Goal: Task Accomplishment & Management: Manage account settings

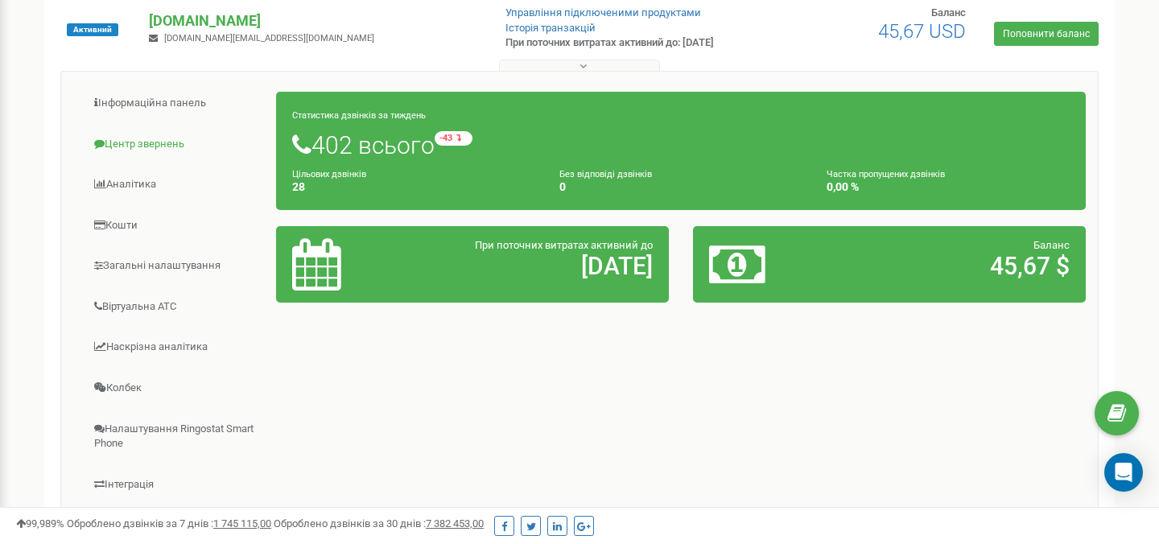
scroll to position [187, 0]
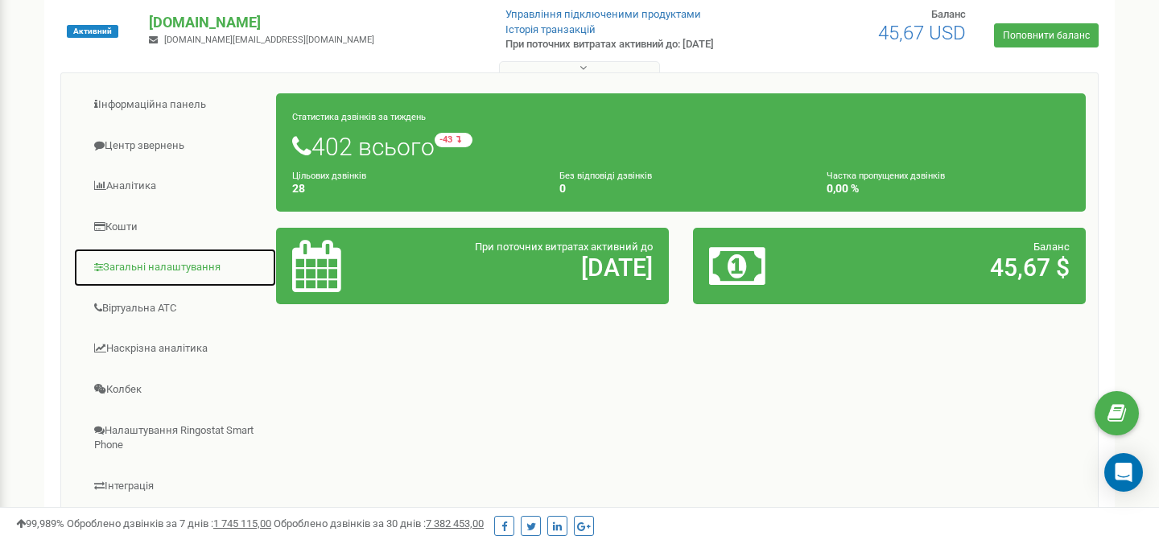
click at [114, 275] on link "Загальні налаштування" at bounding box center [175, 267] width 204 height 39
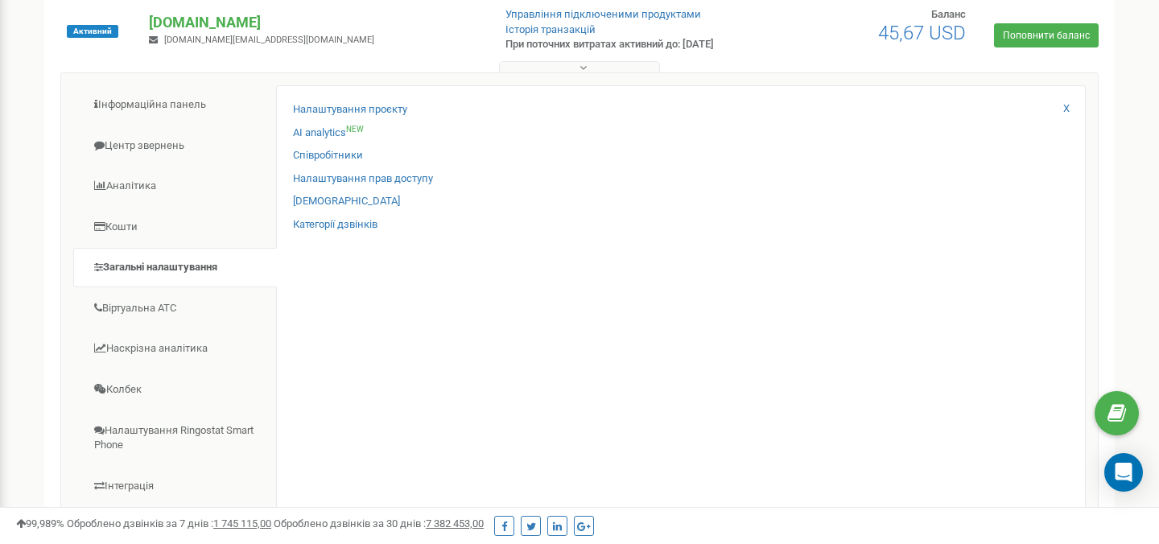
click at [308, 163] on div "Співробітники" at bounding box center [681, 159] width 776 height 23
click at [307, 159] on link "Співробітники" at bounding box center [328, 155] width 70 height 15
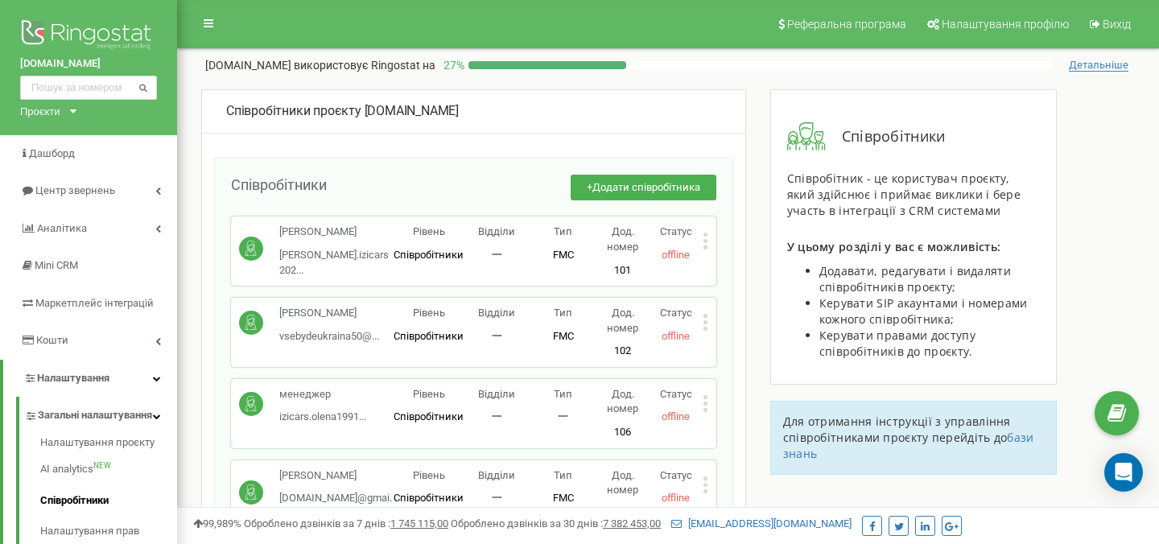
click at [704, 246] on icon at bounding box center [705, 247] width 4 height 4
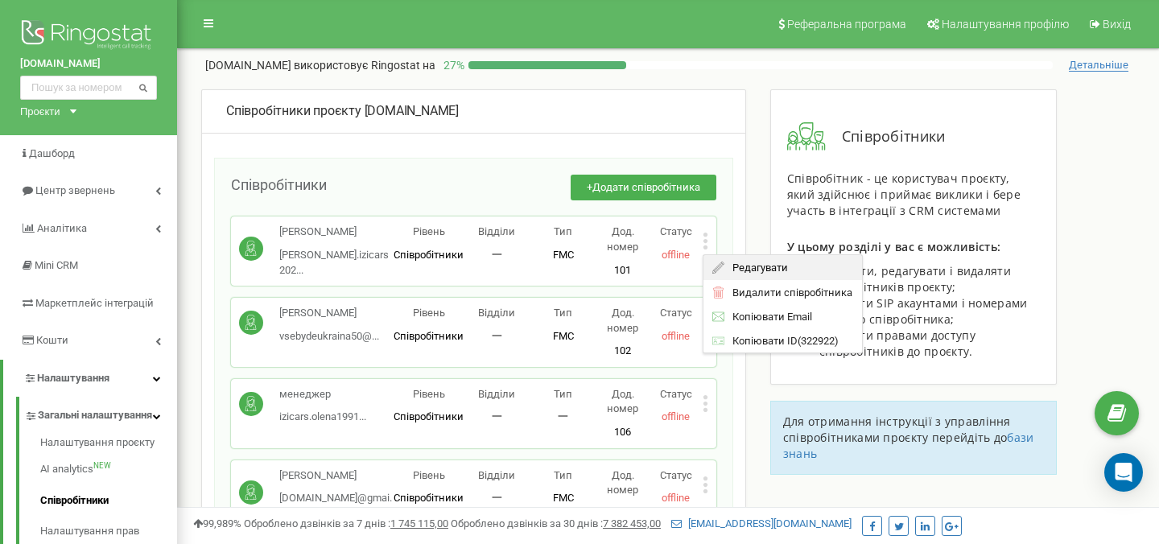
click at [718, 262] on icon at bounding box center [718, 268] width 12 height 12
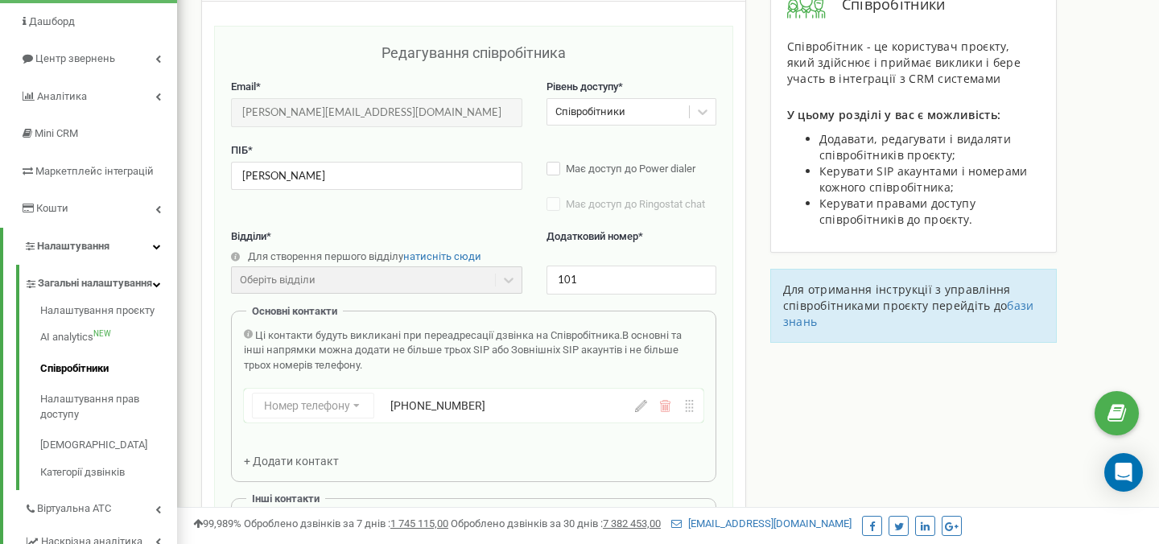
scroll to position [161, 0]
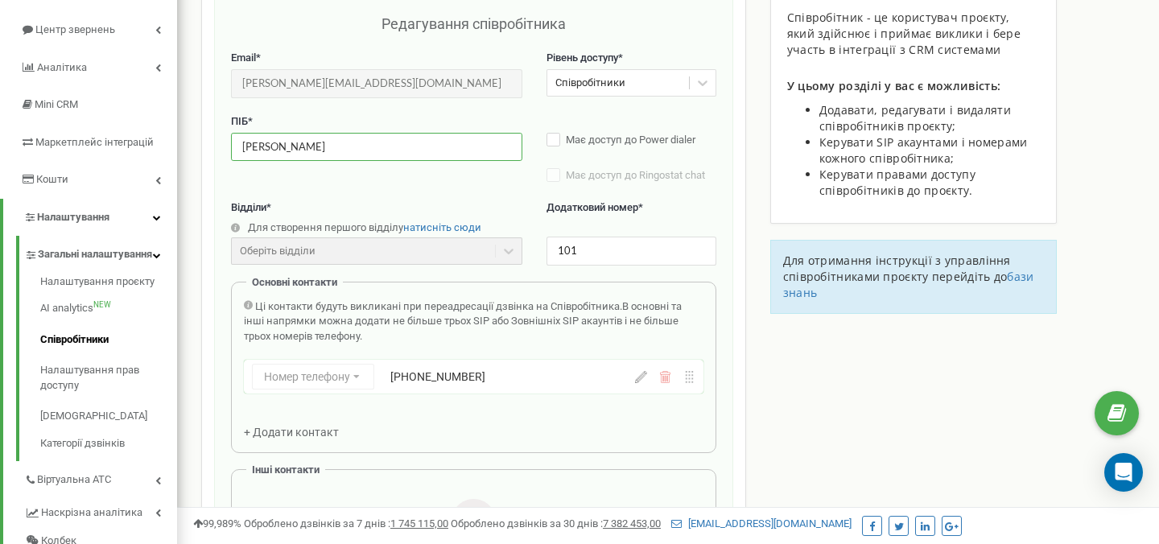
click at [341, 149] on input "[PERSON_NAME]" at bounding box center [376, 147] width 291 height 28
type input "Остап"
click at [490, 195] on div "ПІБ * [PERSON_NAME] Має доступ до Power dialer Має доступ до Ringostat chat Ста…" at bounding box center [473, 157] width 485 height 86
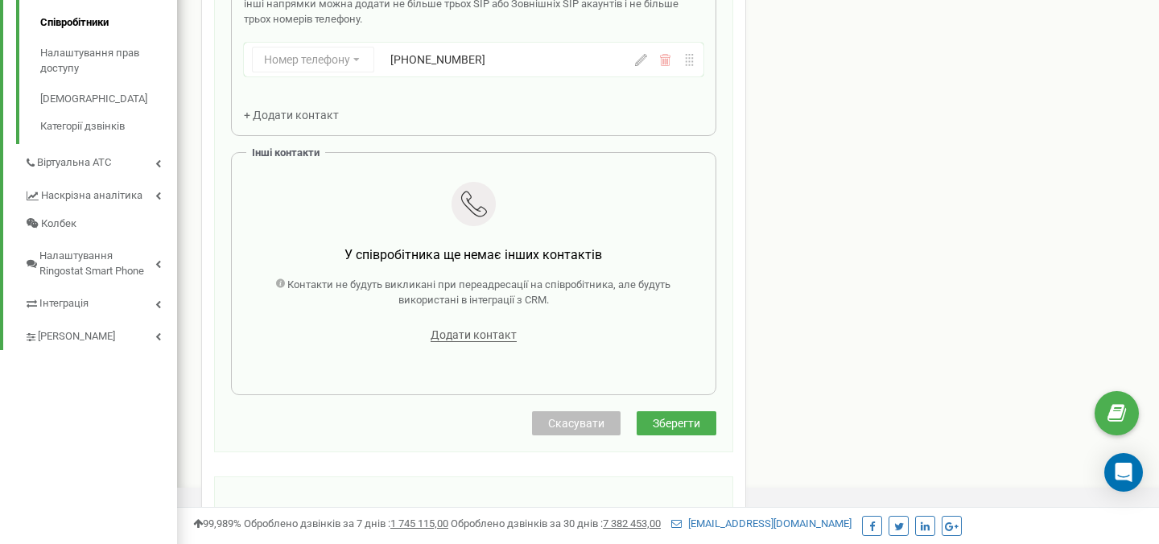
scroll to position [658, 0]
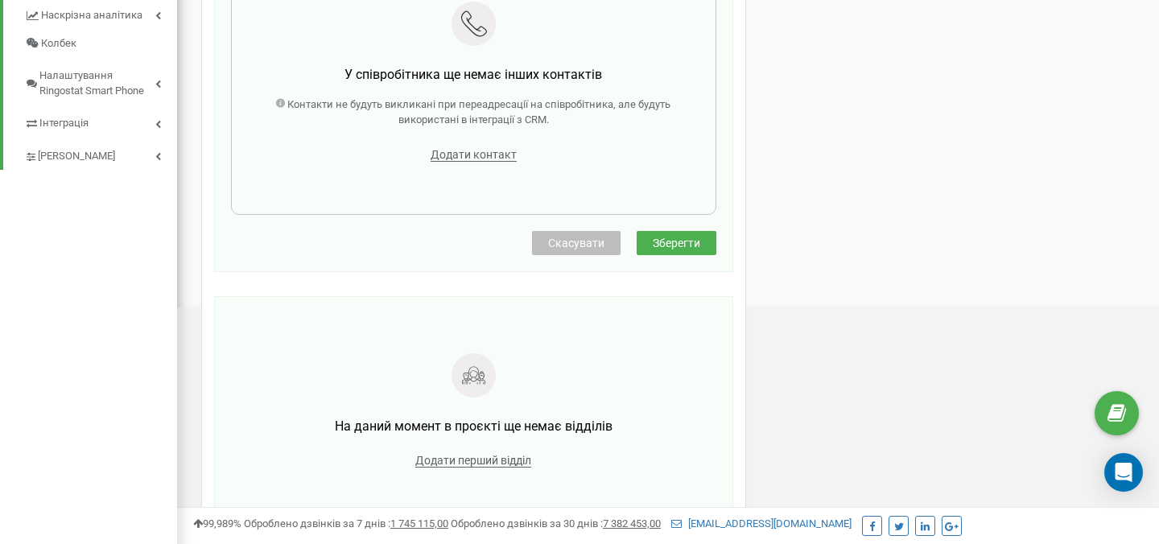
click at [684, 241] on span "Зберегти" at bounding box center [676, 243] width 47 height 13
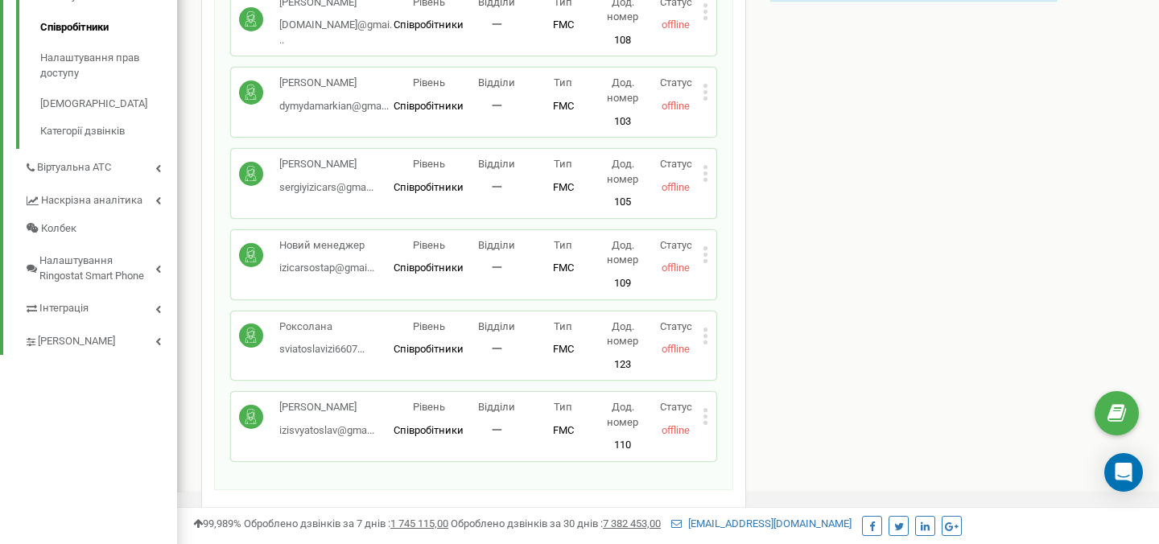
scroll to position [469, 0]
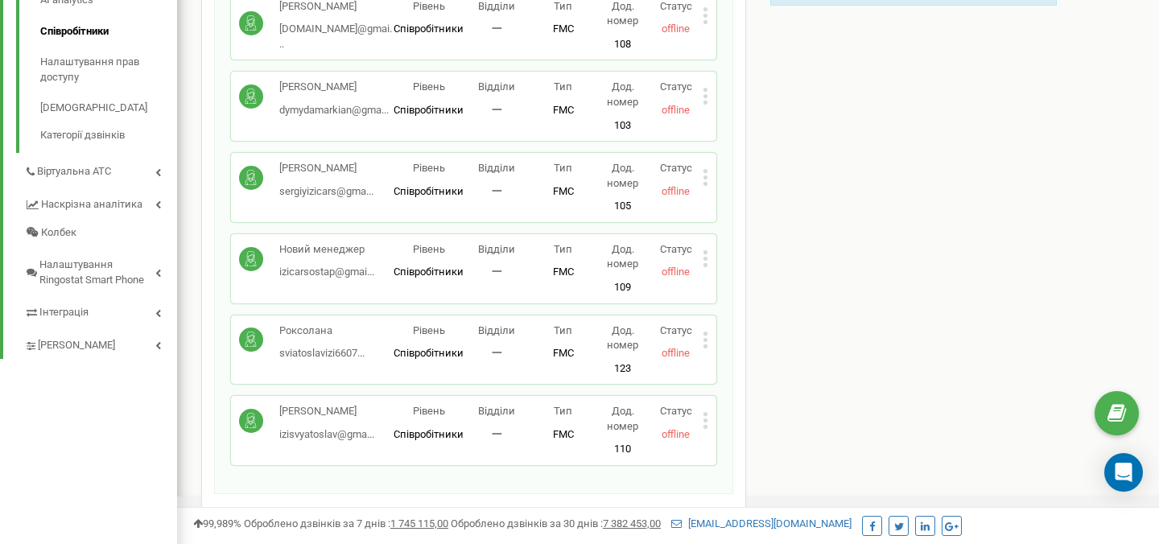
click at [703, 261] on icon at bounding box center [706, 258] width 6 height 17
click at [724, 279] on span "Редагувати" at bounding box center [756, 284] width 64 height 10
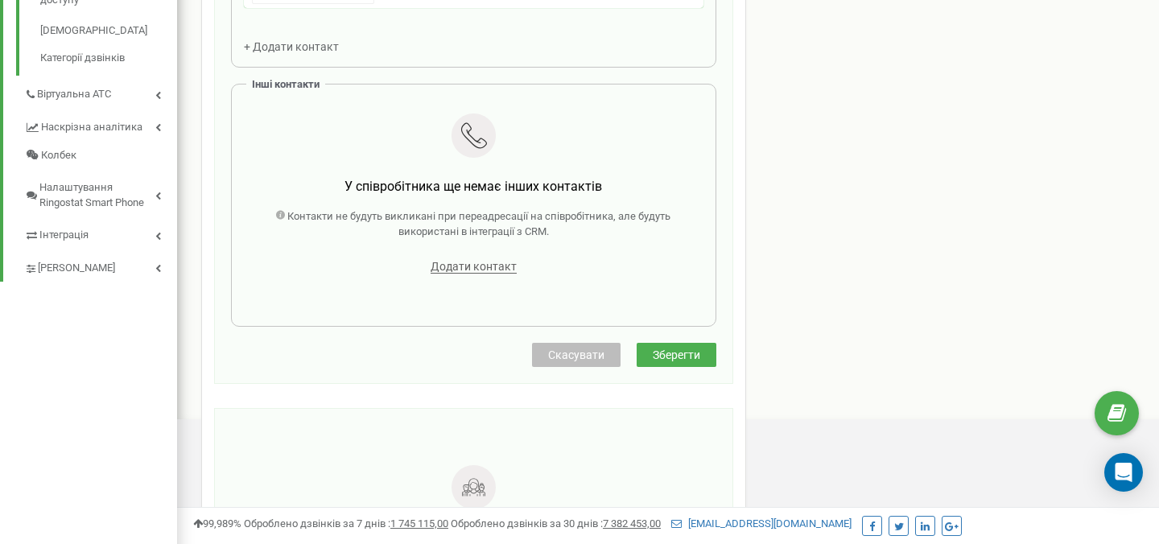
scroll to position [588, 0]
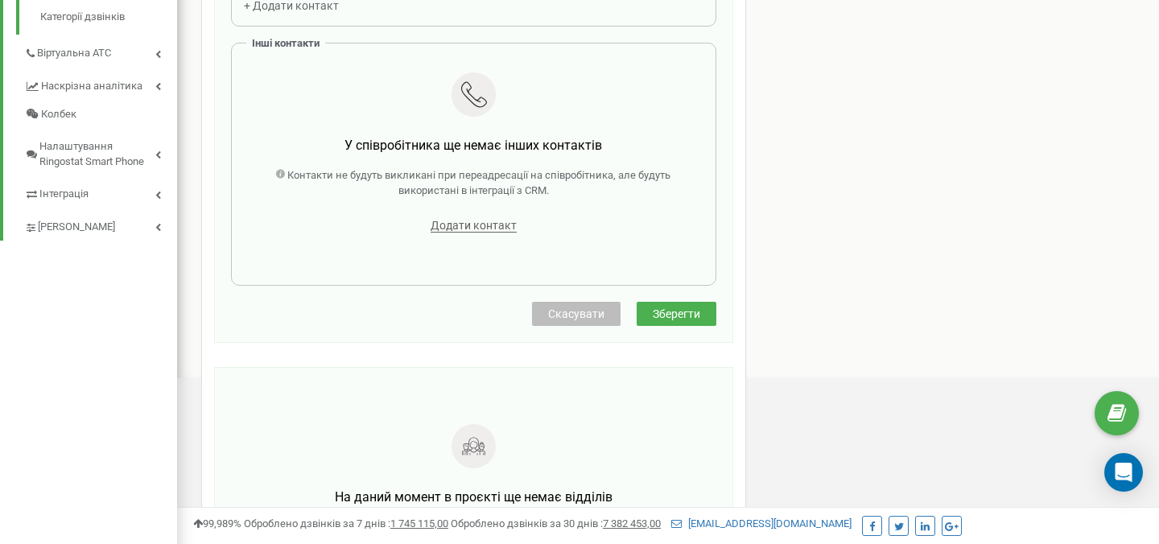
click at [569, 325] on button "Скасувати" at bounding box center [576, 314] width 89 height 24
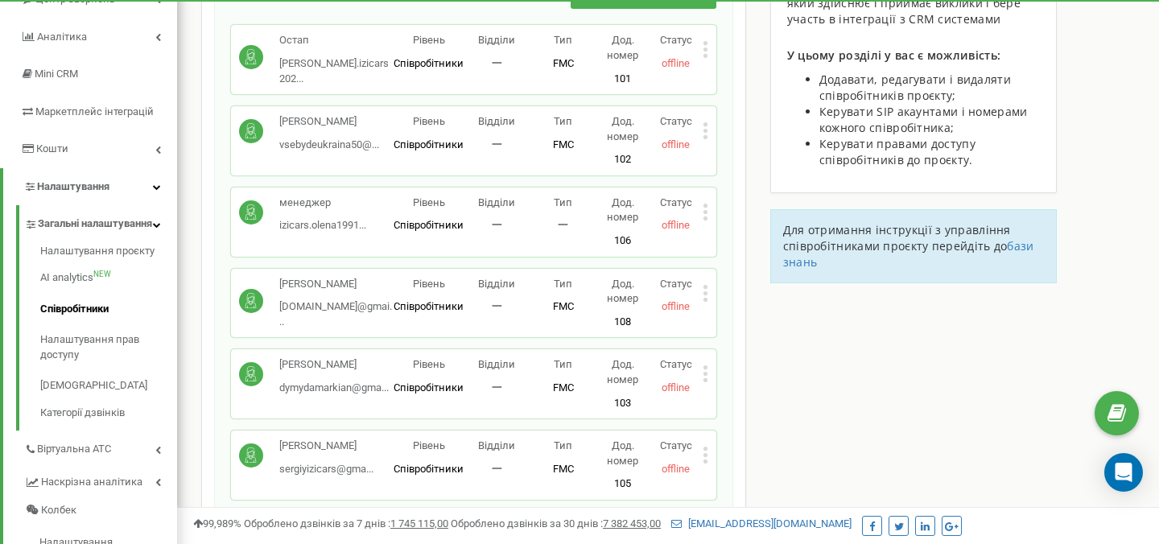
scroll to position [188, 0]
